Goal: Task Accomplishment & Management: Use online tool/utility

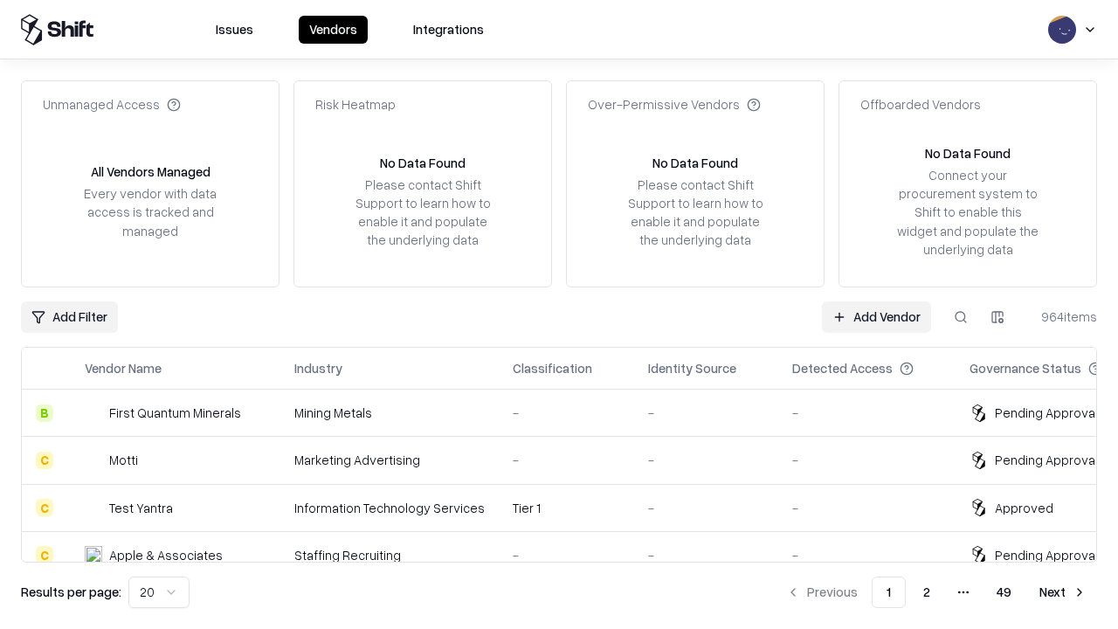
click at [876, 316] on link "Add Vendor" at bounding box center [876, 316] width 109 height 31
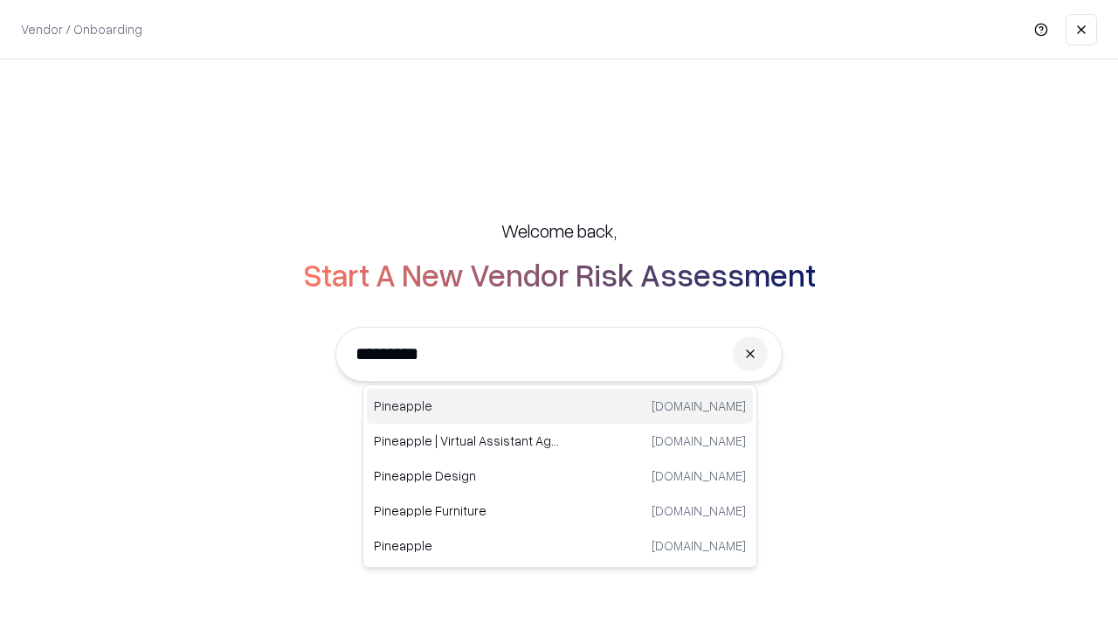
click at [560, 406] on div "Pineapple pineappleenergy.com" at bounding box center [560, 406] width 386 height 35
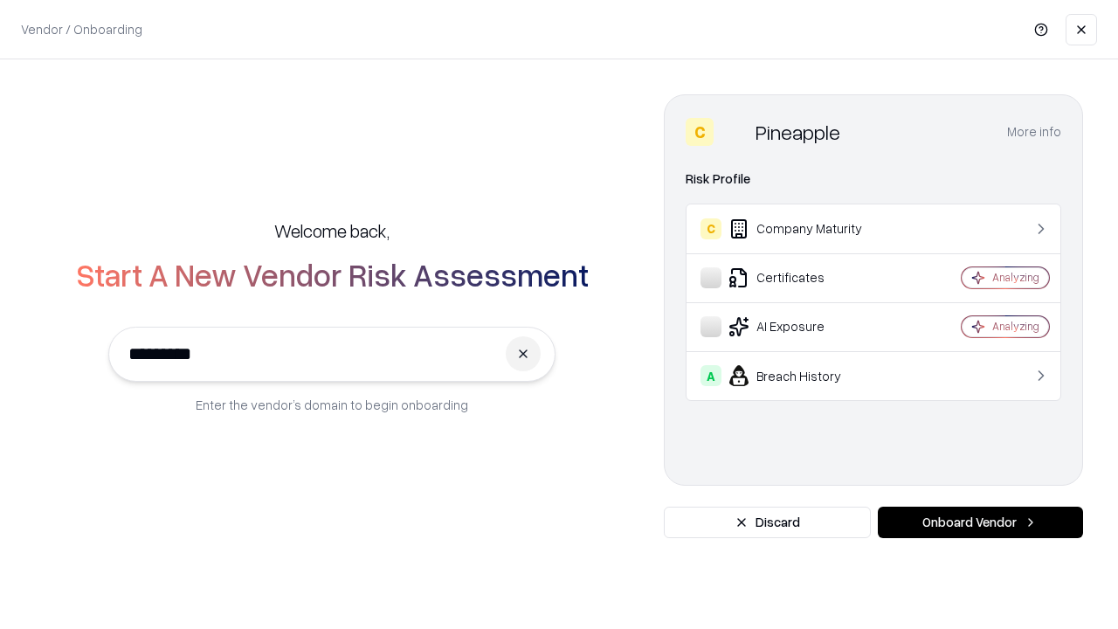
type input "*********"
click at [980, 522] on button "Onboard Vendor" at bounding box center [980, 522] width 205 height 31
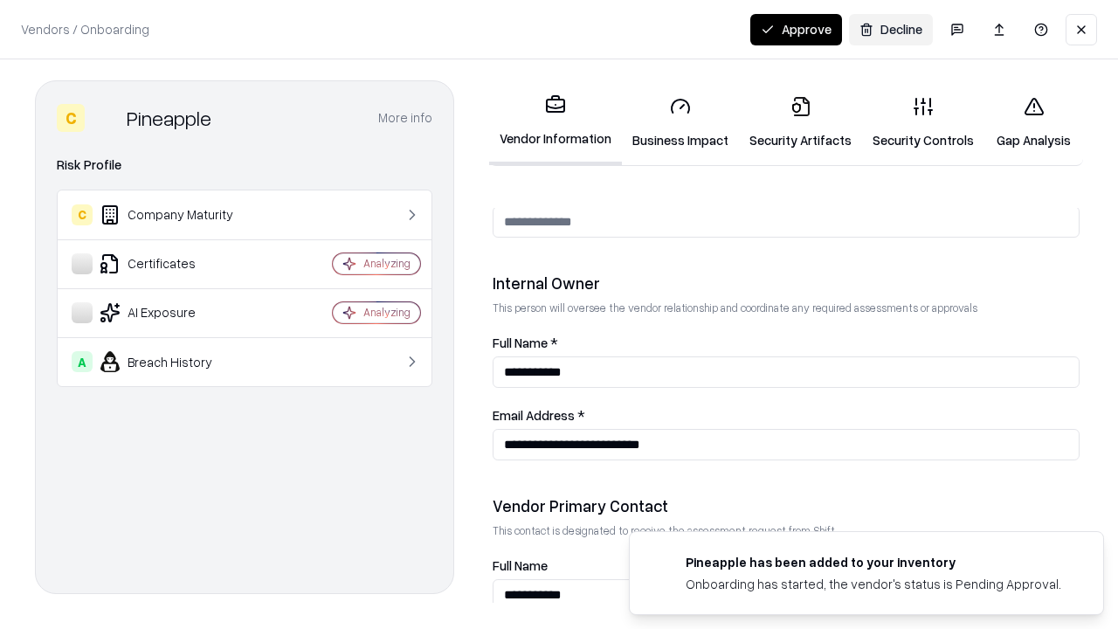
scroll to position [905, 0]
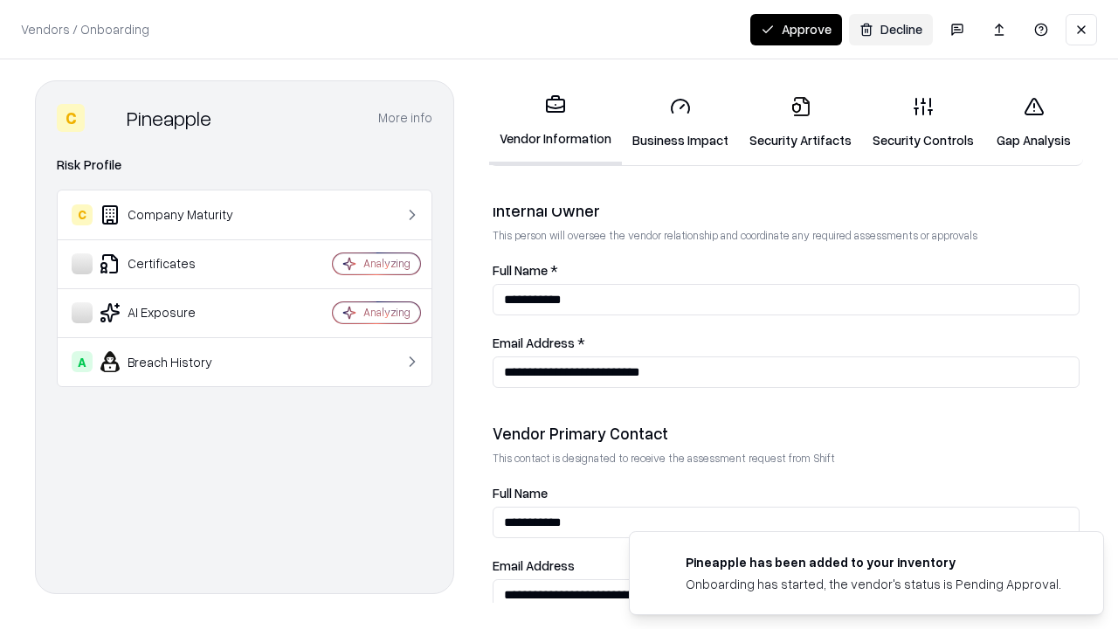
click at [800, 122] on link "Security Artifacts" at bounding box center [800, 122] width 123 height 81
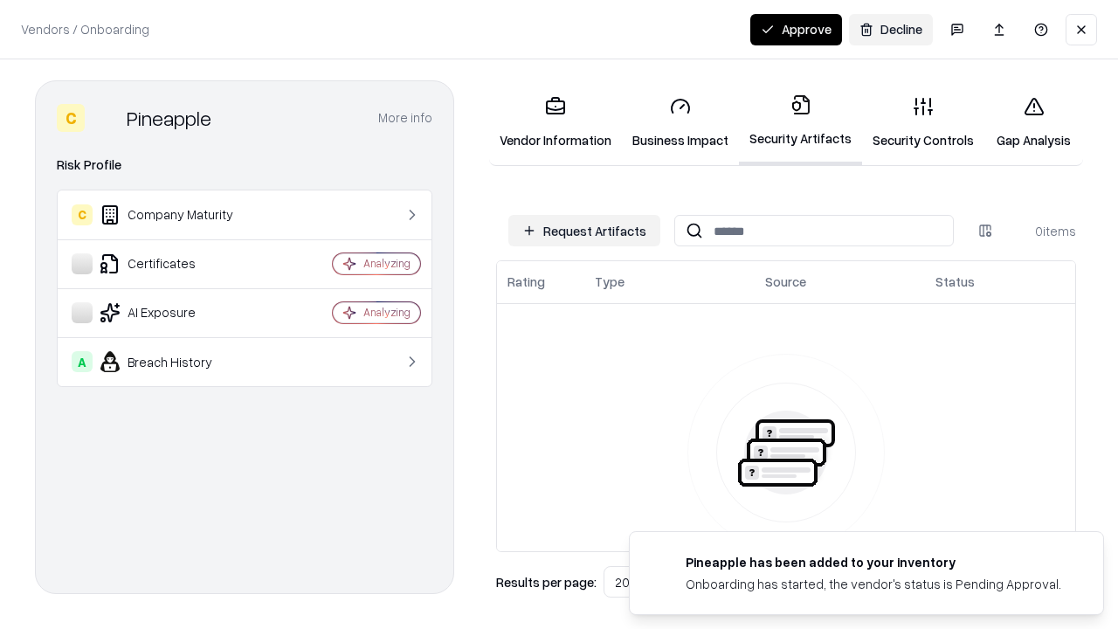
click at [584, 231] on button "Request Artifacts" at bounding box center [584, 230] width 152 height 31
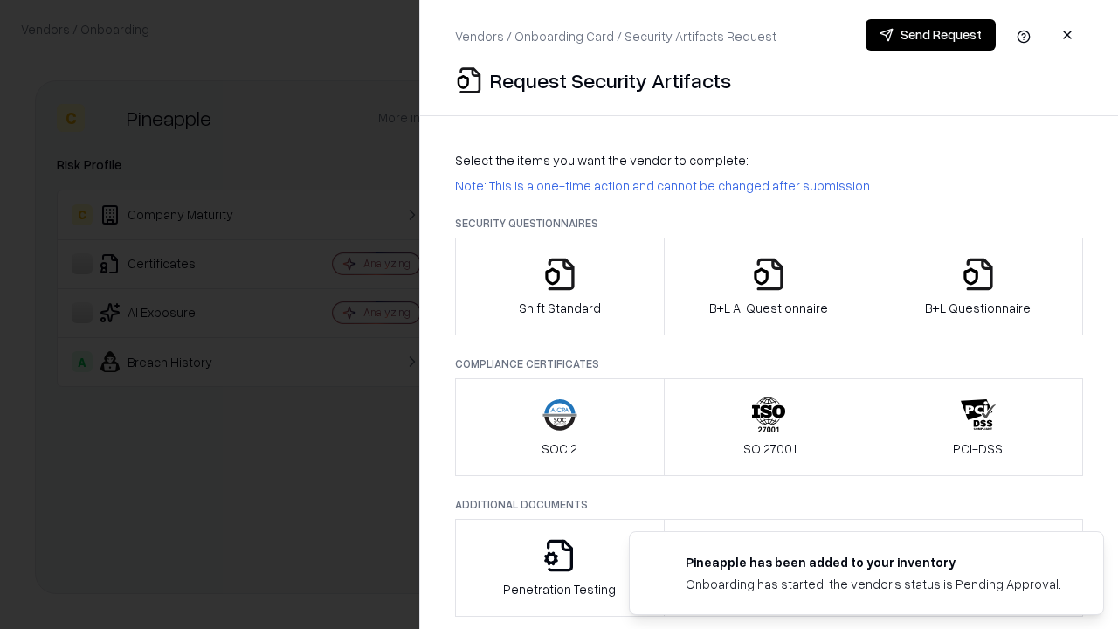
click at [978, 287] on icon "button" at bounding box center [978, 274] width 35 height 35
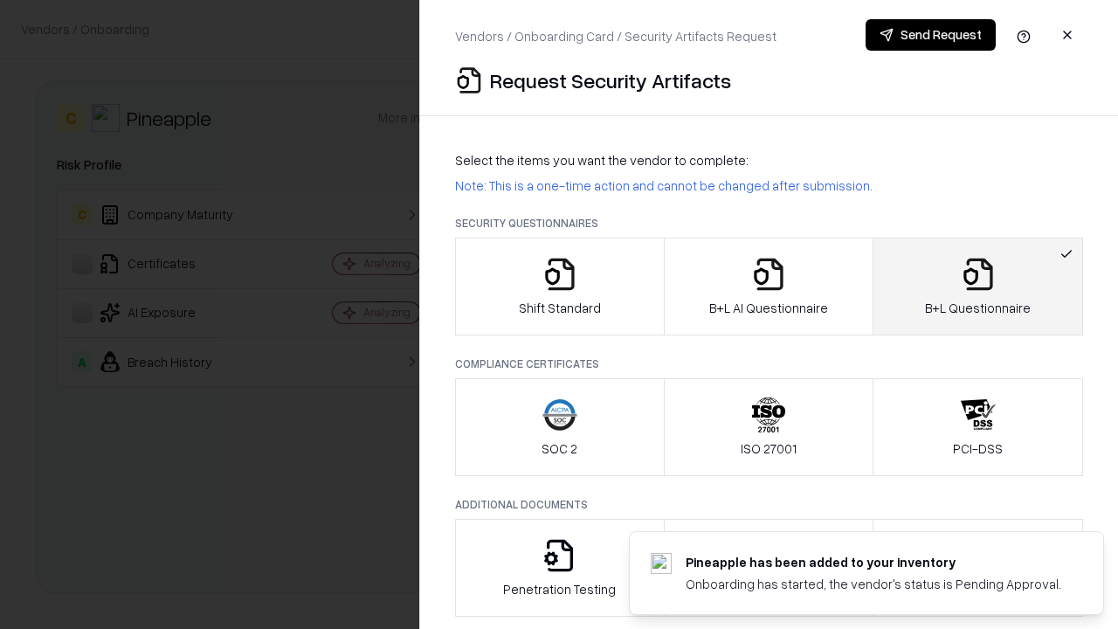
click at [768, 287] on icon "button" at bounding box center [768, 274] width 35 height 35
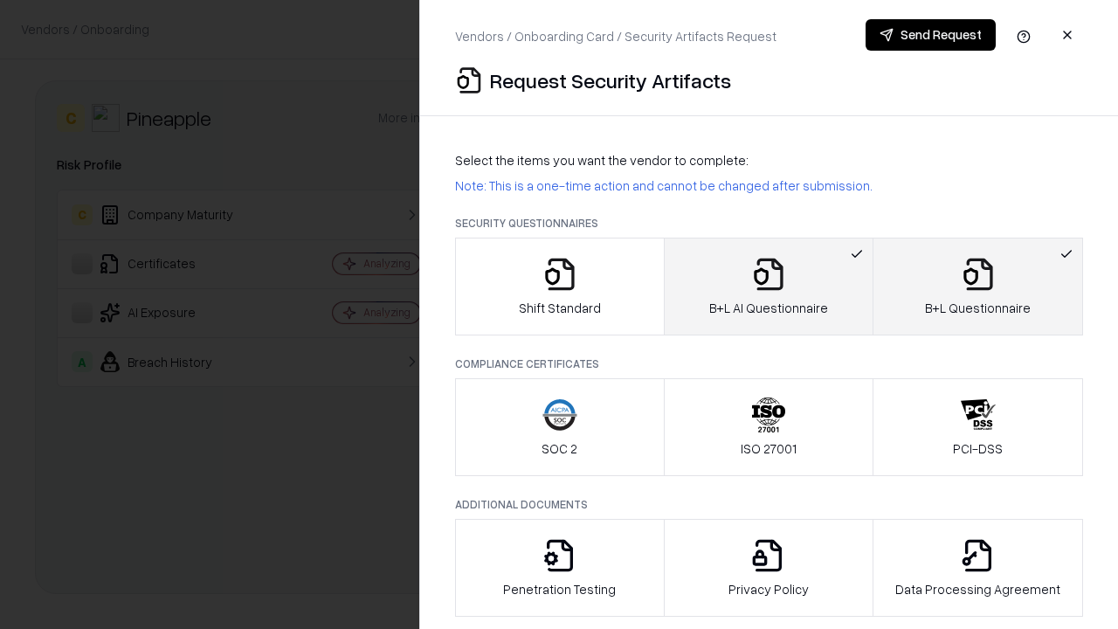
click at [930, 35] on button "Send Request" at bounding box center [931, 34] width 130 height 31
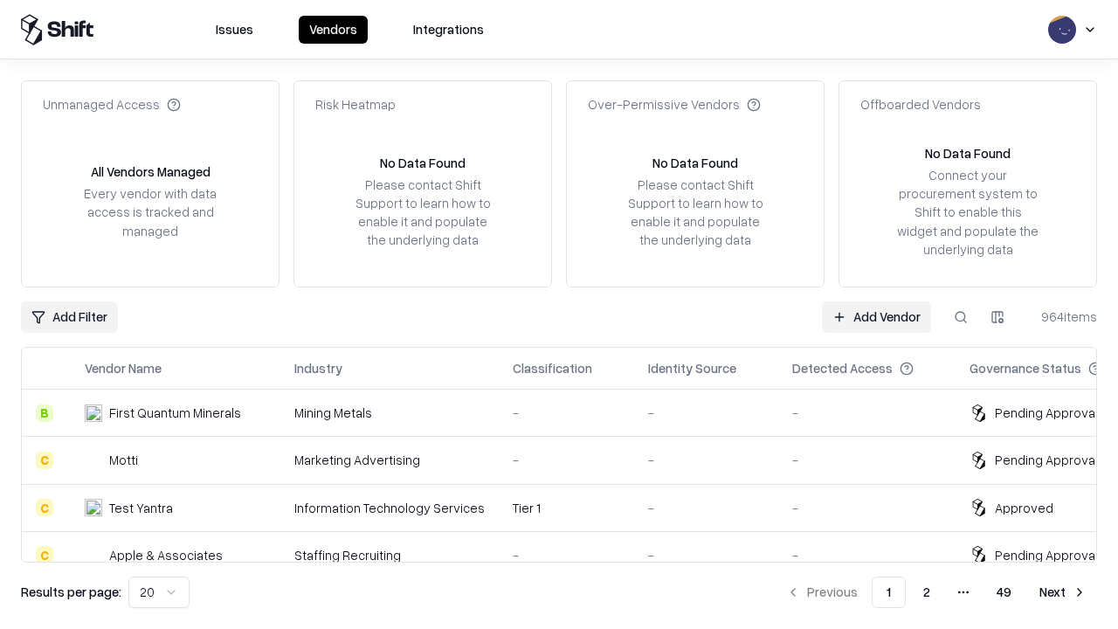
click at [961, 316] on button at bounding box center [960, 316] width 31 height 31
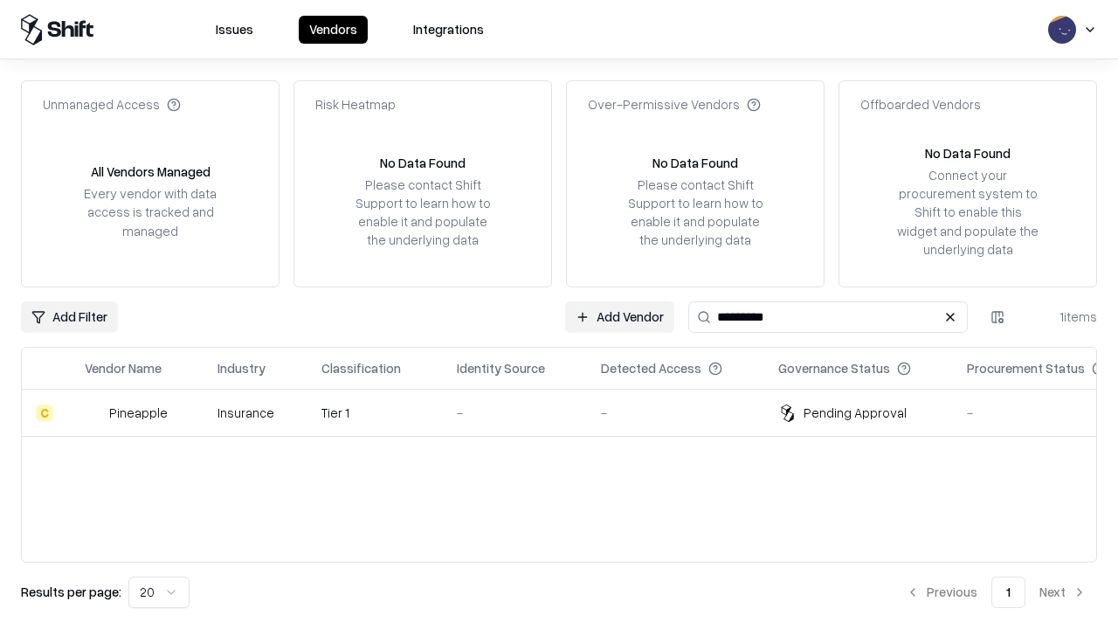
type input "*********"
click at [570, 412] on div "-" at bounding box center [515, 413] width 116 height 18
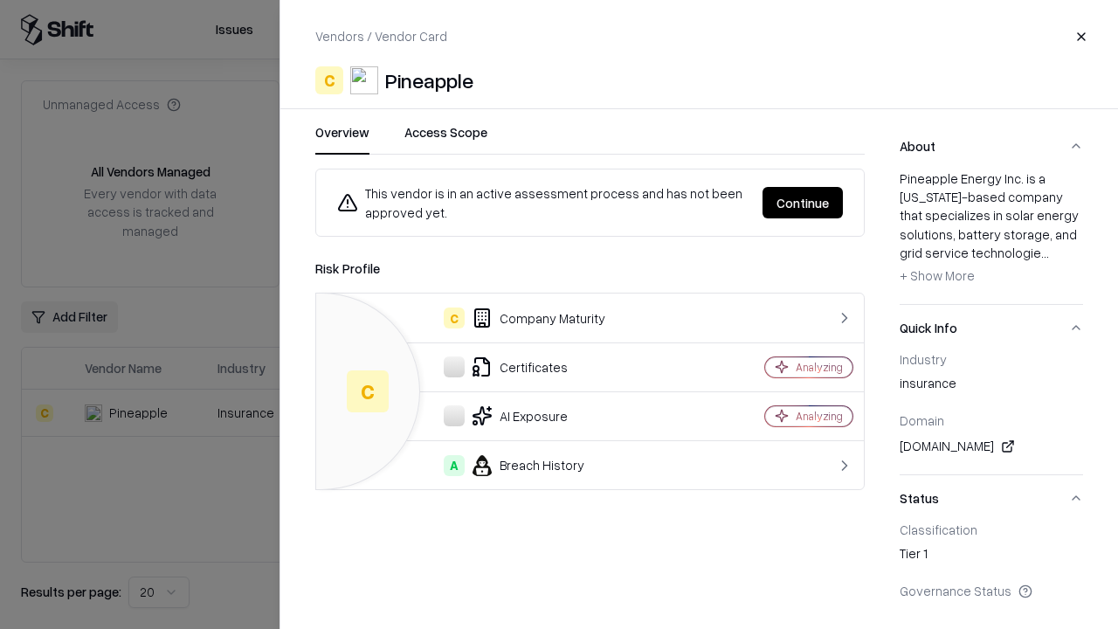
click at [803, 203] on button "Continue" at bounding box center [803, 202] width 80 height 31
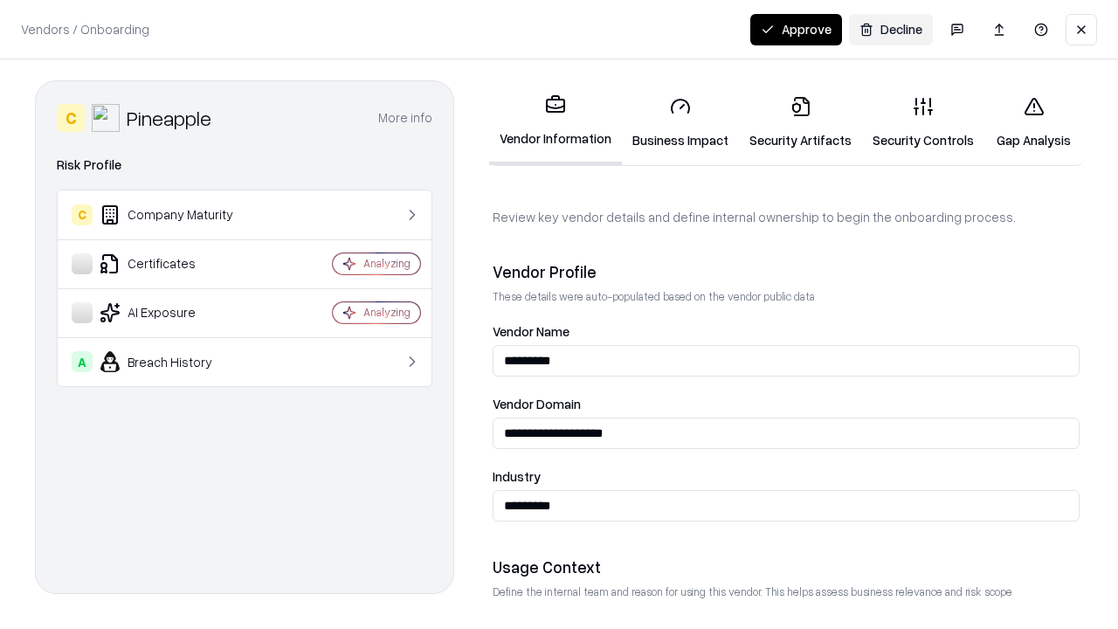
click at [800, 122] on link "Security Artifacts" at bounding box center [800, 122] width 123 height 81
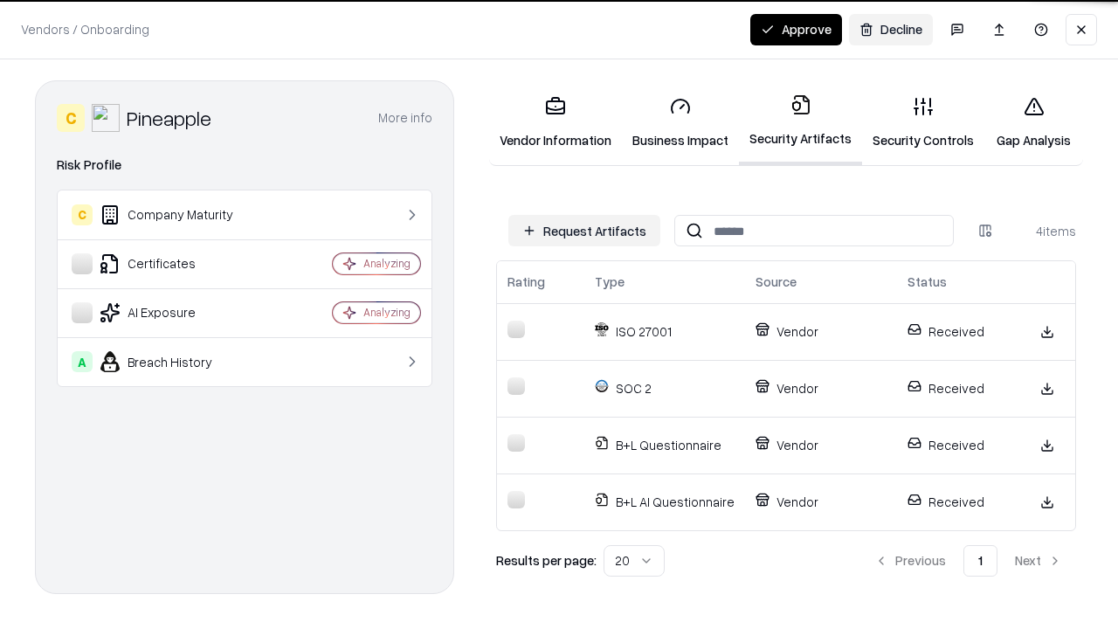
click at [796, 29] on button "Approve" at bounding box center [796, 29] width 92 height 31
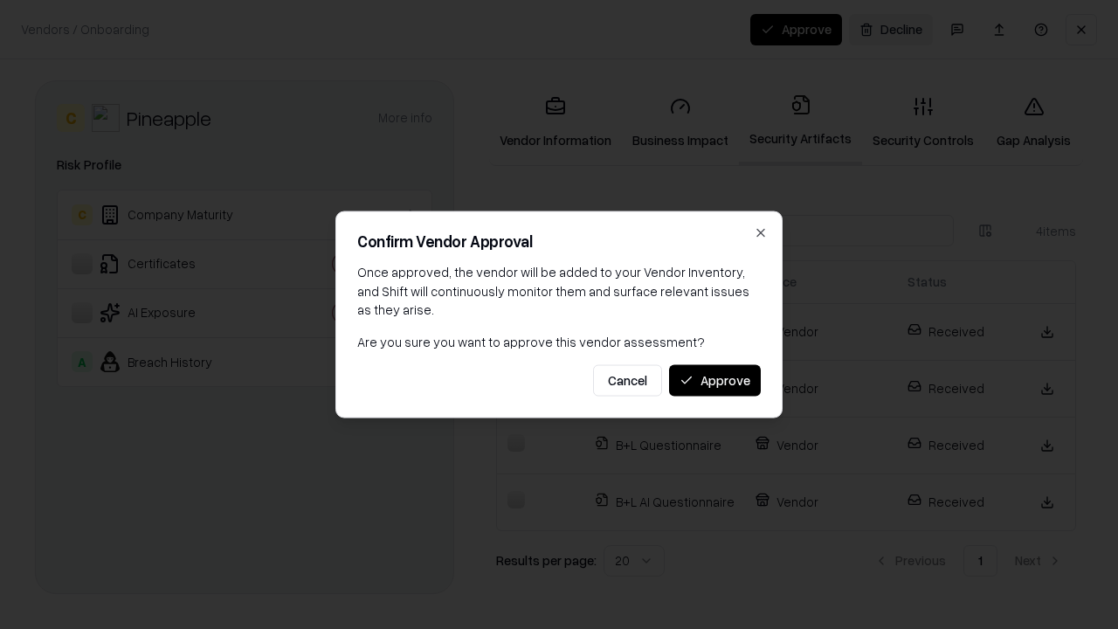
click at [715, 380] on button "Approve" at bounding box center [715, 379] width 92 height 31
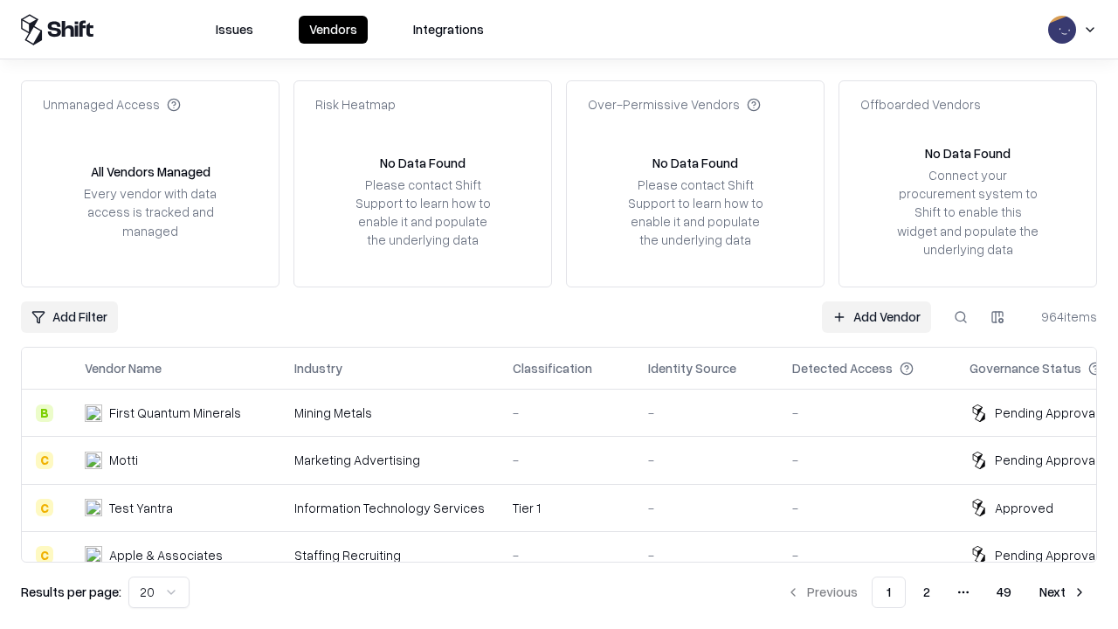
type input "*********"
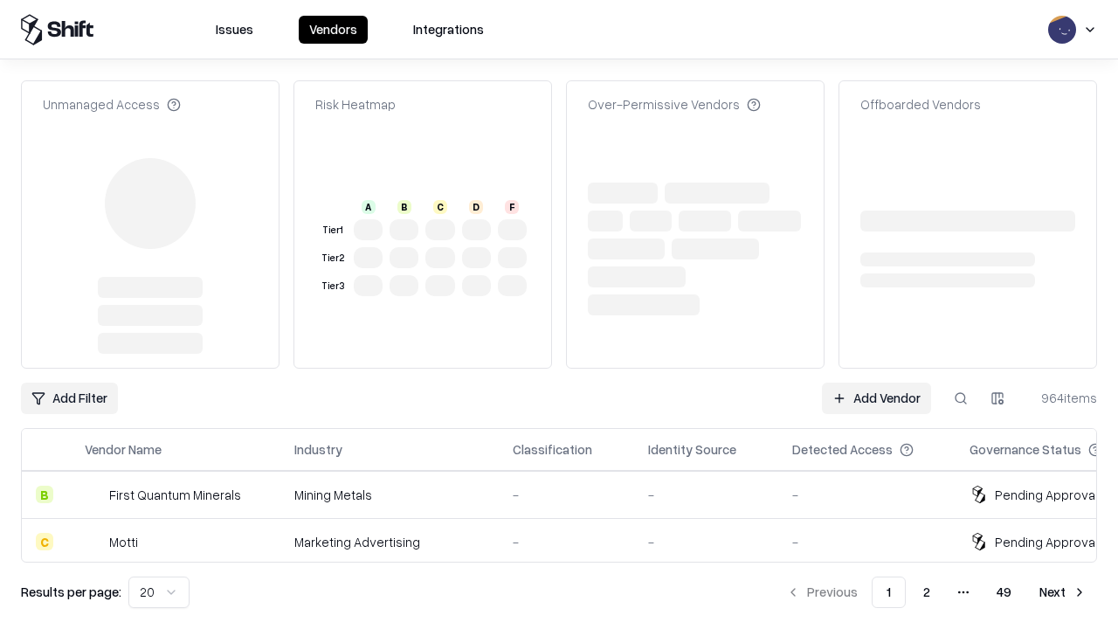
click at [876, 383] on link "Add Vendor" at bounding box center [876, 398] width 109 height 31
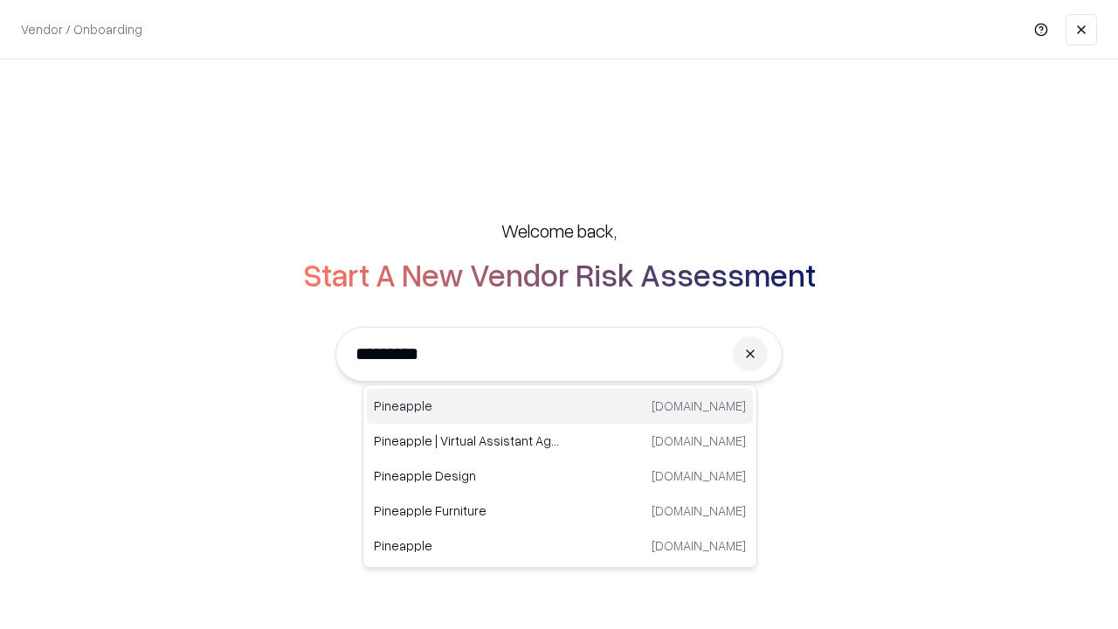
click at [560, 406] on div "Pineapple [DOMAIN_NAME]" at bounding box center [560, 406] width 386 height 35
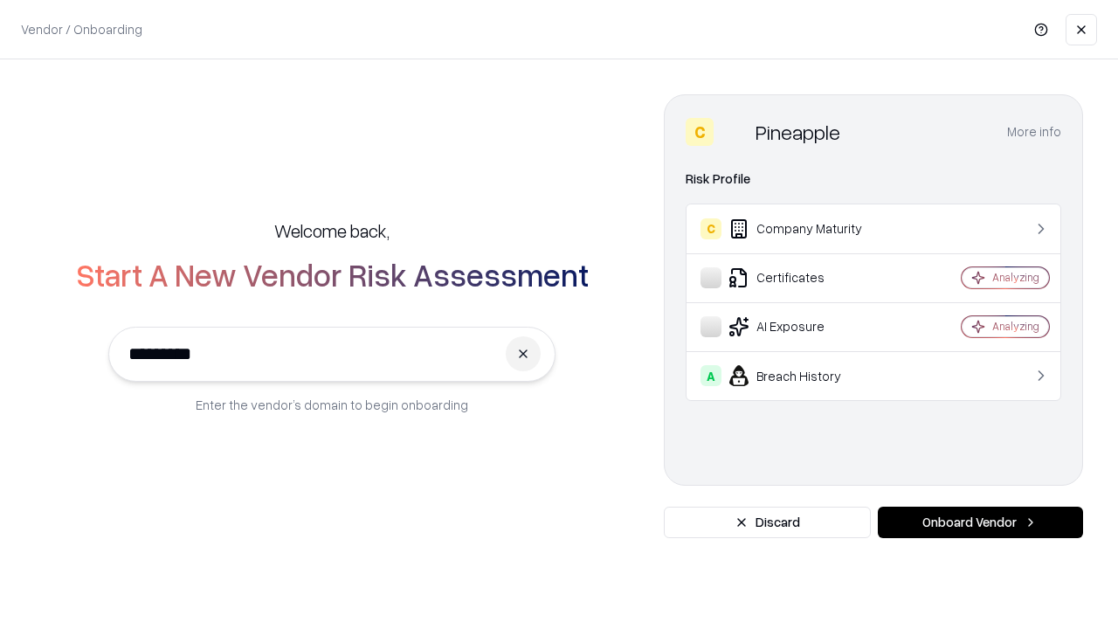
type input "*********"
click at [980, 522] on button "Onboard Vendor" at bounding box center [980, 522] width 205 height 31
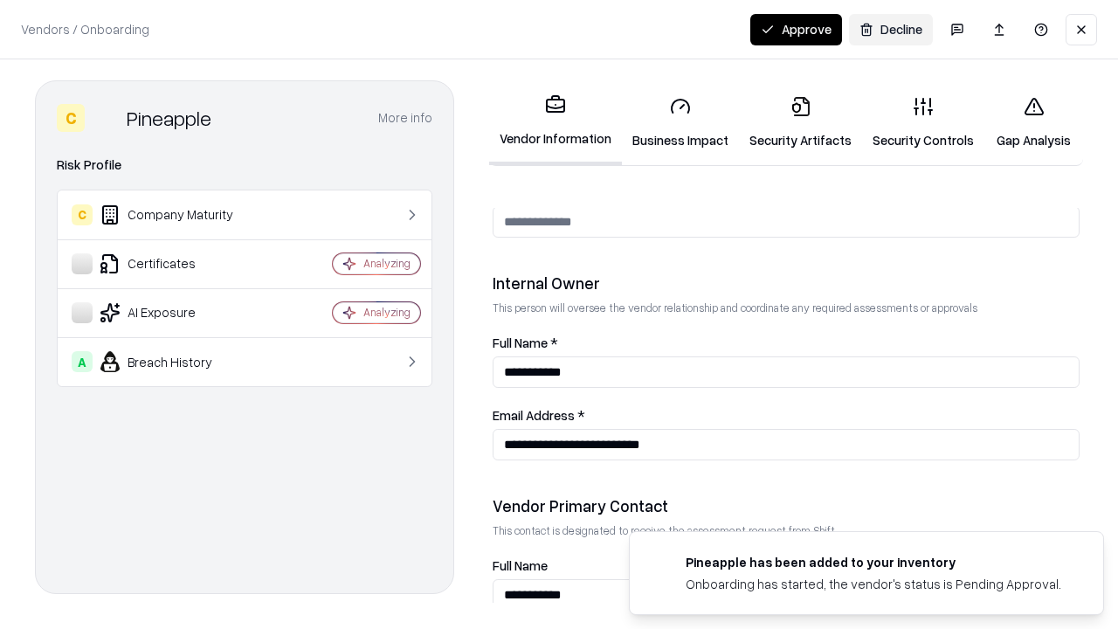
scroll to position [905, 0]
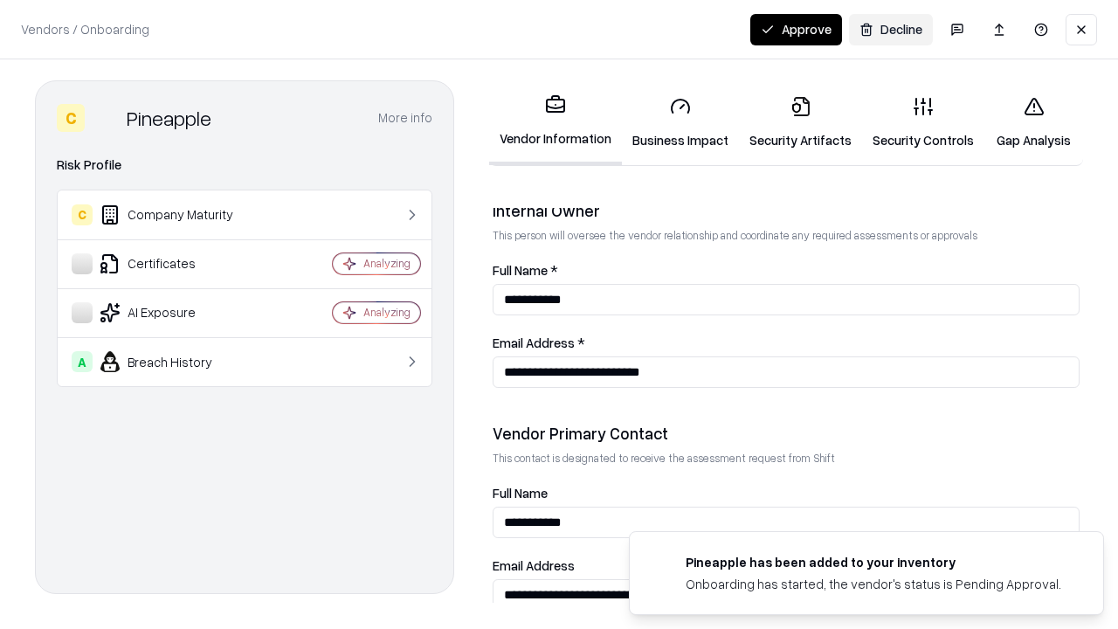
click at [796, 29] on button "Approve" at bounding box center [796, 29] width 92 height 31
